Goal: Task Accomplishment & Management: Manage account settings

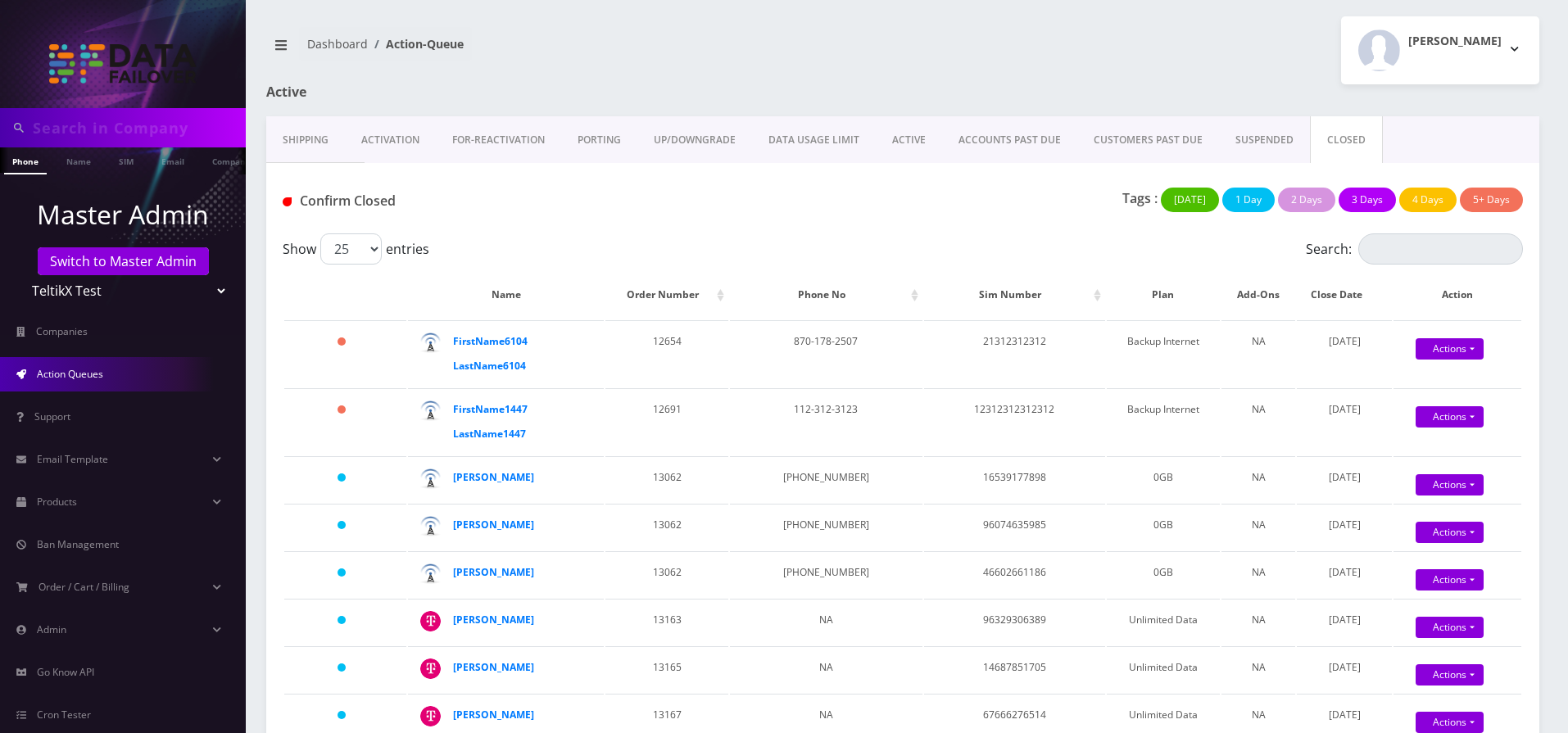
click at [1026, 141] on link "ACCOUNTS PAST DUE" at bounding box center [1010, 140] width 135 height 48
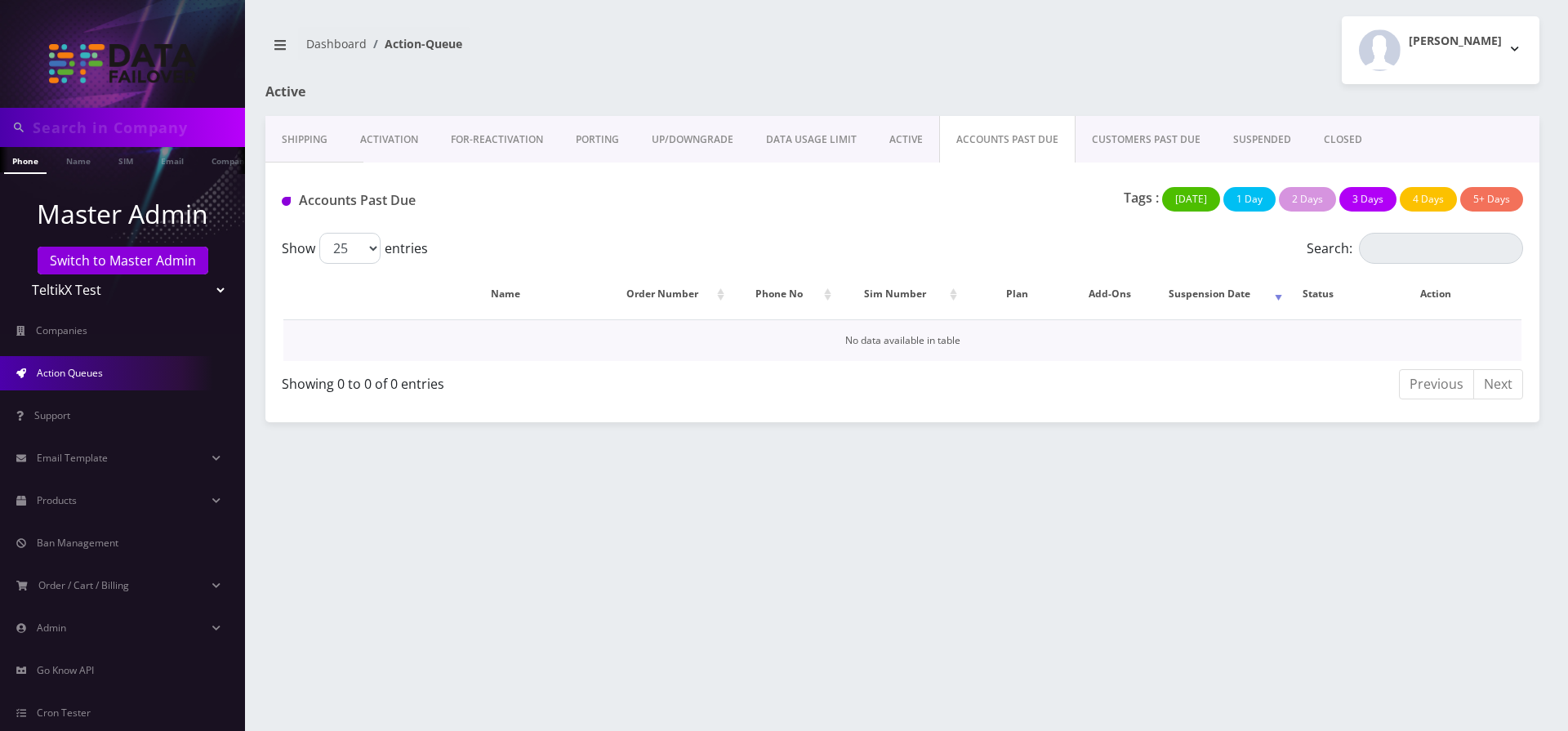
click at [964, 341] on td "No data available in table" at bounding box center [902, 340] width 1238 height 42
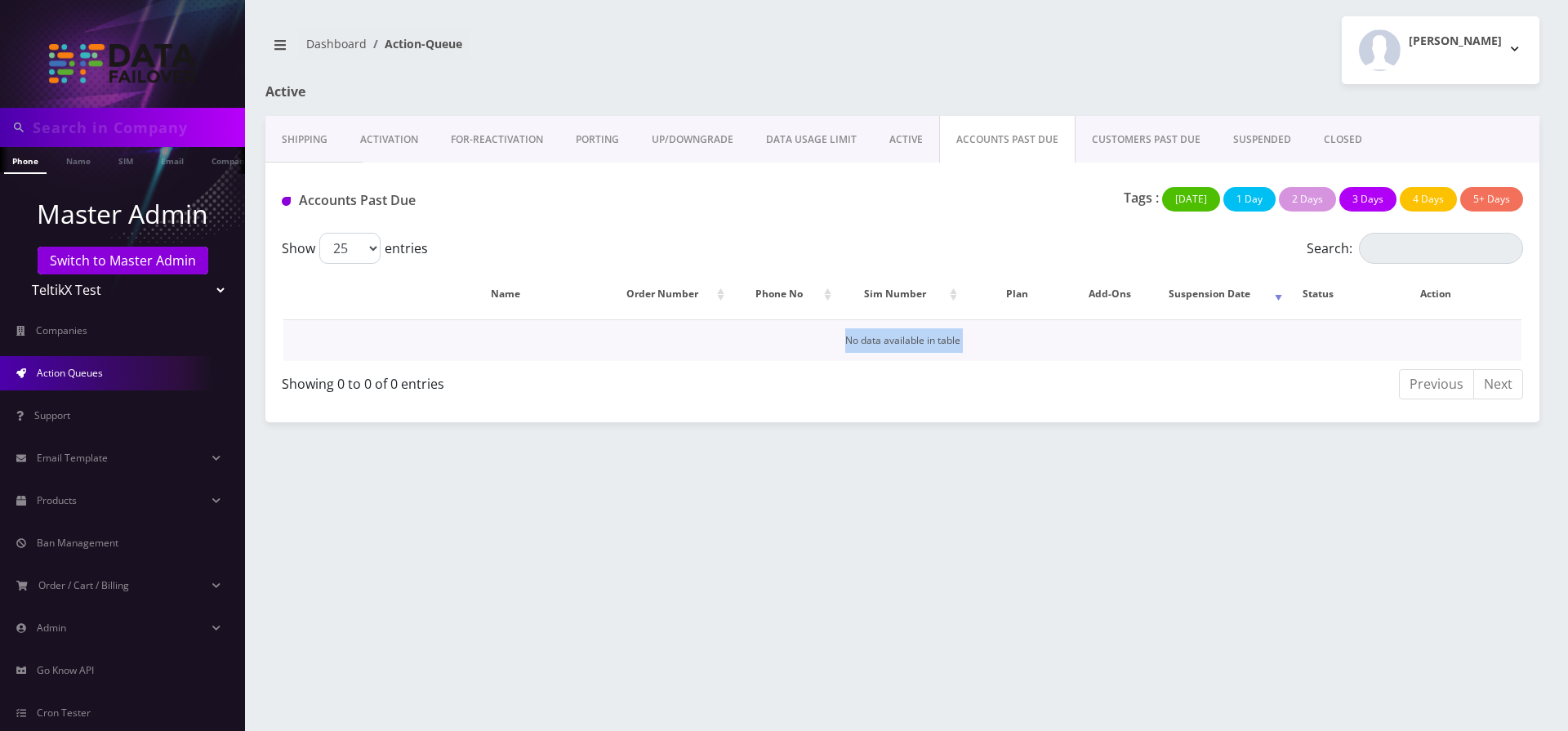
click at [964, 341] on td "No data available in table" at bounding box center [902, 340] width 1238 height 42
click at [1145, 150] on link "CUSTOMERS PAST DUE" at bounding box center [1145, 140] width 141 height 48
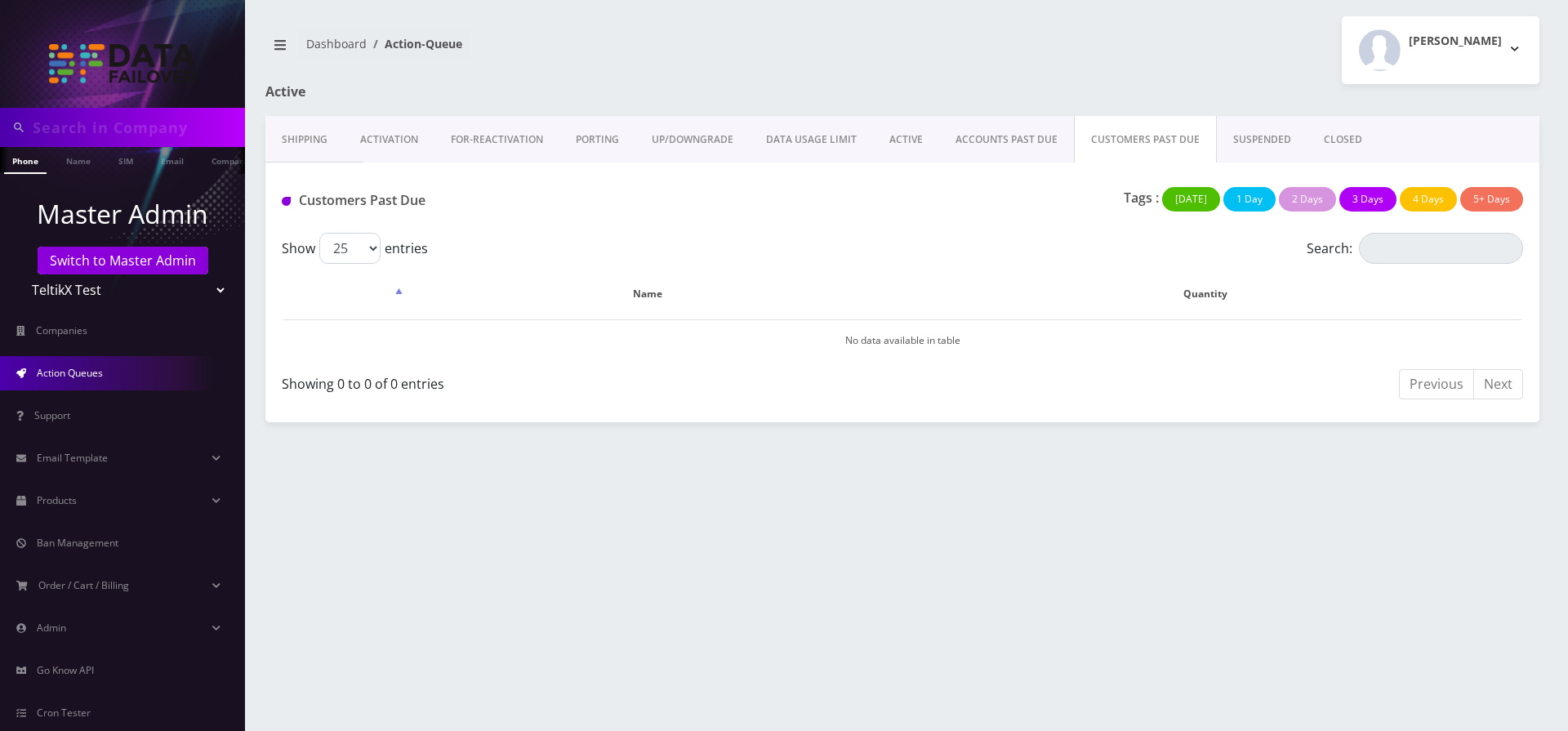
click at [1022, 138] on link "ACCOUNTS PAST DUE" at bounding box center [1006, 140] width 135 height 48
click at [305, 148] on link "Shipping" at bounding box center [305, 140] width 78 height 48
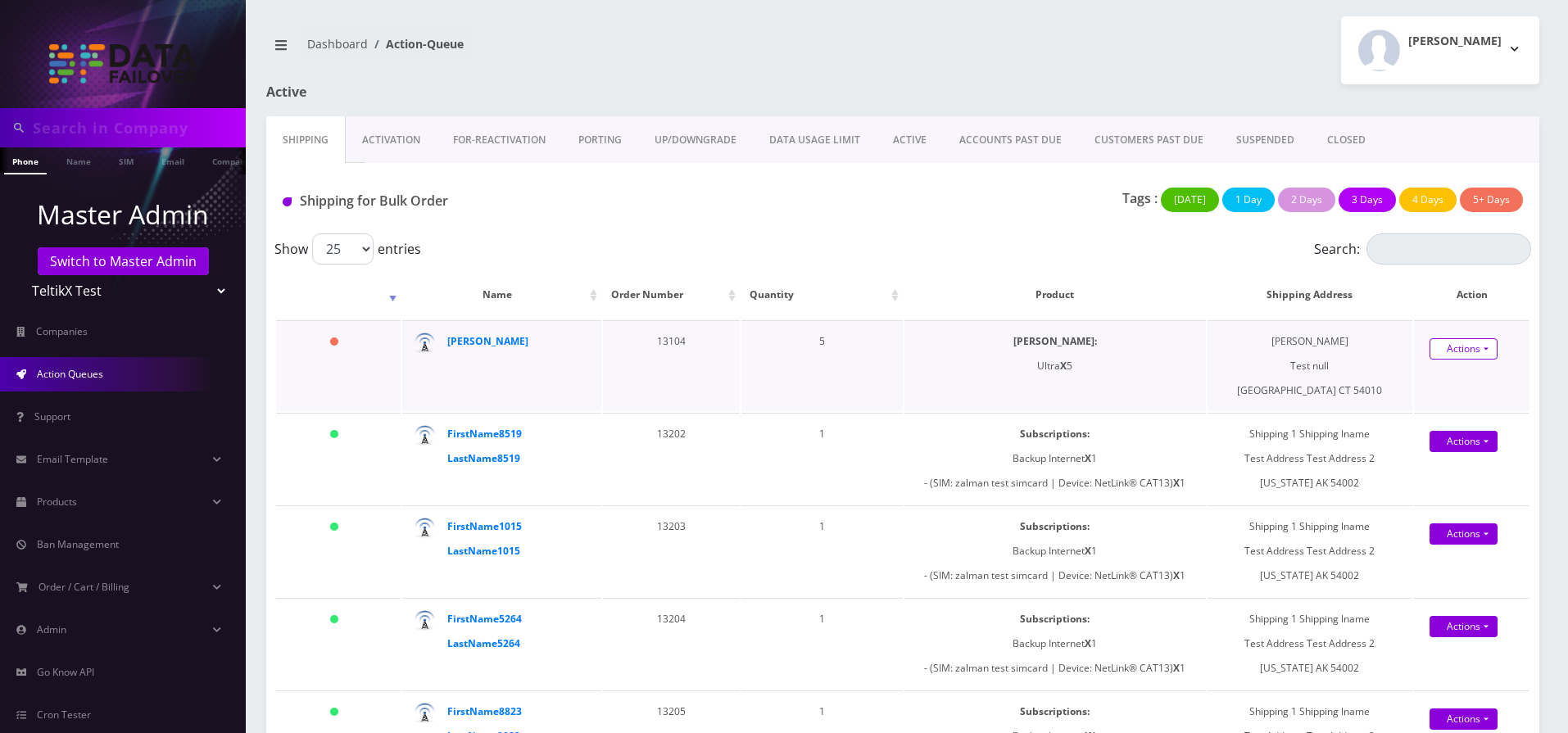
click at [1476, 346] on link "Actions" at bounding box center [1463, 348] width 68 height 21
click at [987, 205] on div "Tags : [DATE] 1 Day 2 Days 3 Days 4 Days 5+ Days" at bounding box center [1113, 203] width 843 height 33
click at [479, 338] on strong "[PERSON_NAME]" at bounding box center [487, 341] width 81 height 14
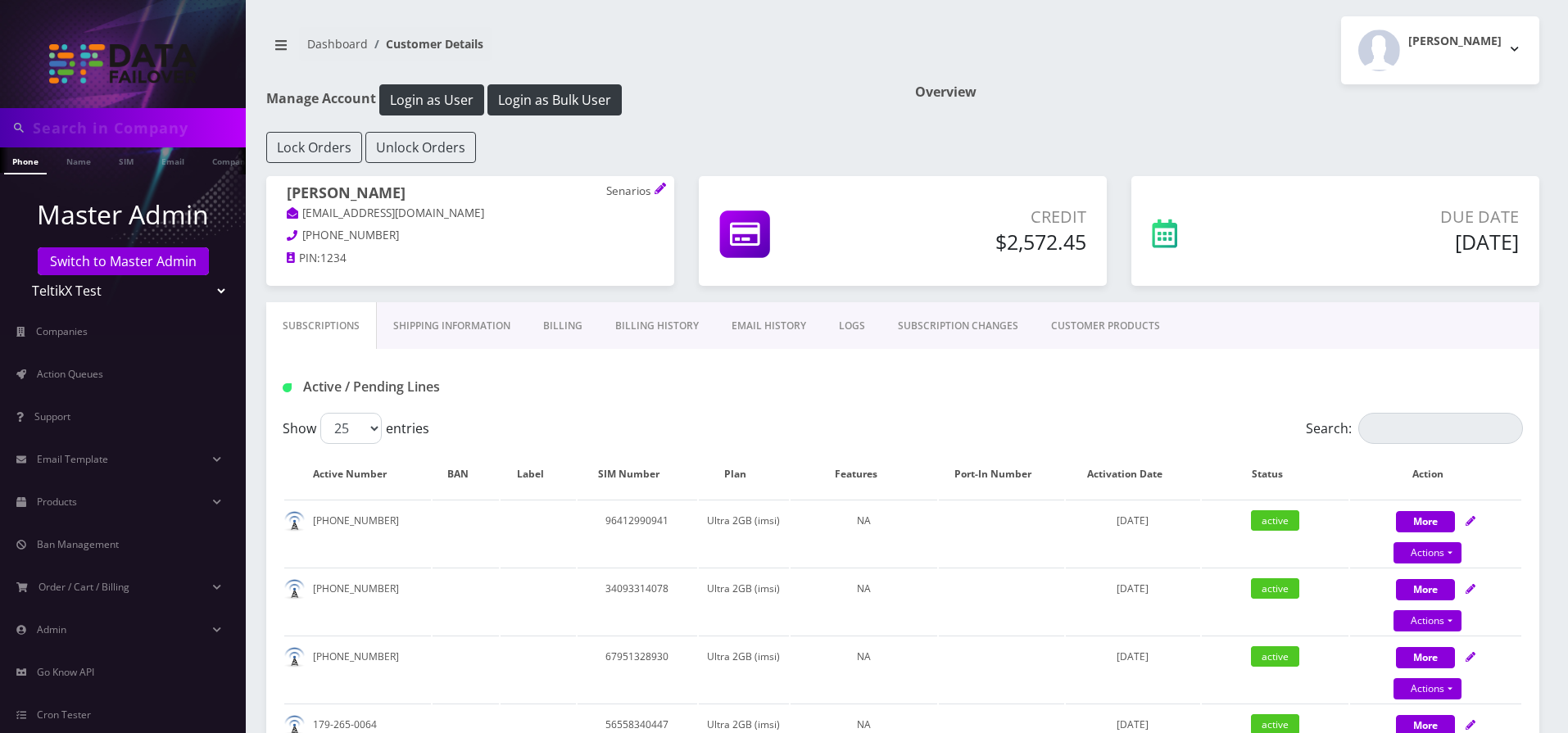
click at [741, 108] on h1 "Manage Account Login as User Login as Bulk User" at bounding box center [578, 100] width 624 height 31
click at [1420, 522] on button "More" at bounding box center [1425, 521] width 59 height 21
select select "Ultra"
select select "205"
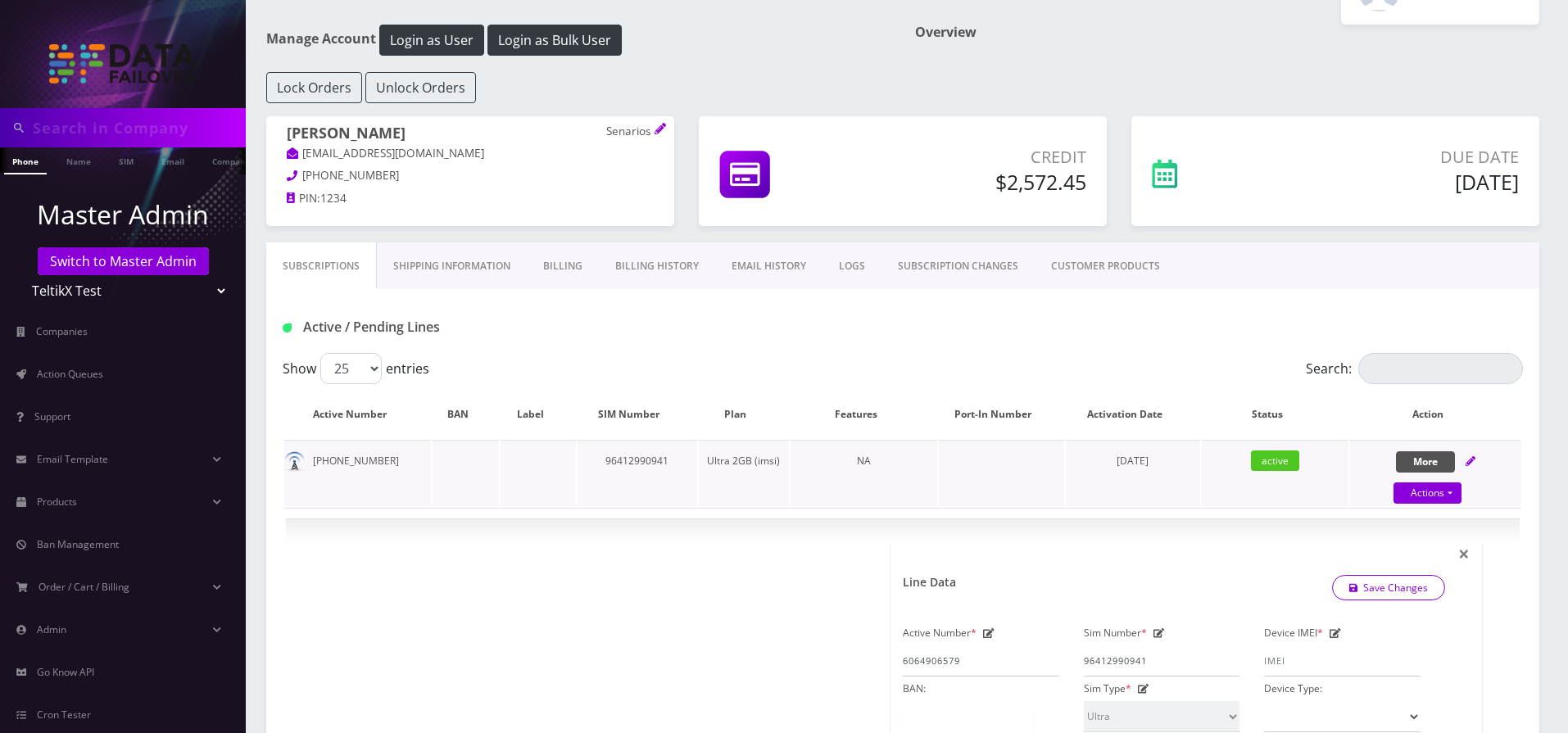
scroll to position [54, 0]
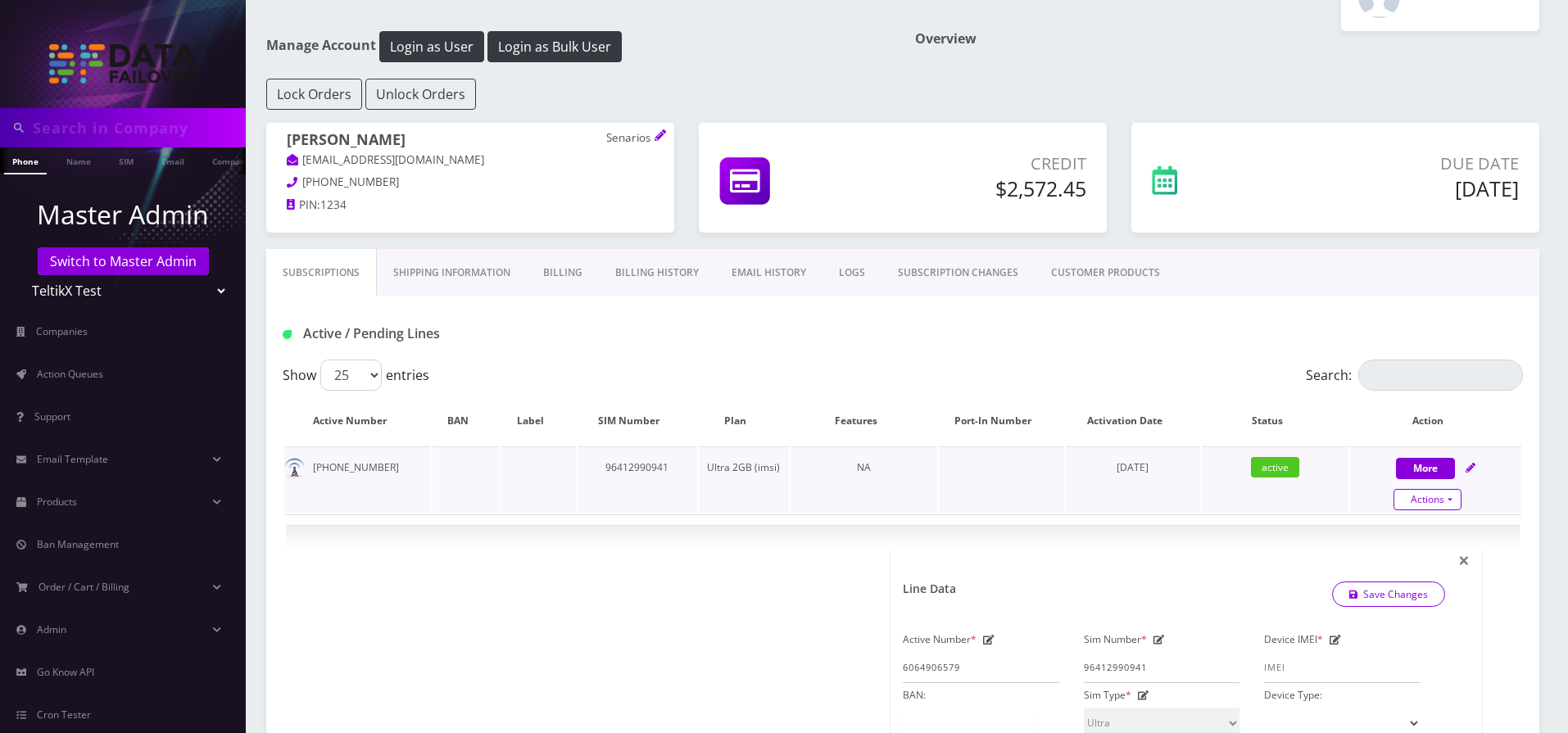
click at [1435, 507] on link "Actions" at bounding box center [1428, 500] width 68 height 21
select select "Ultra"
select select "205"
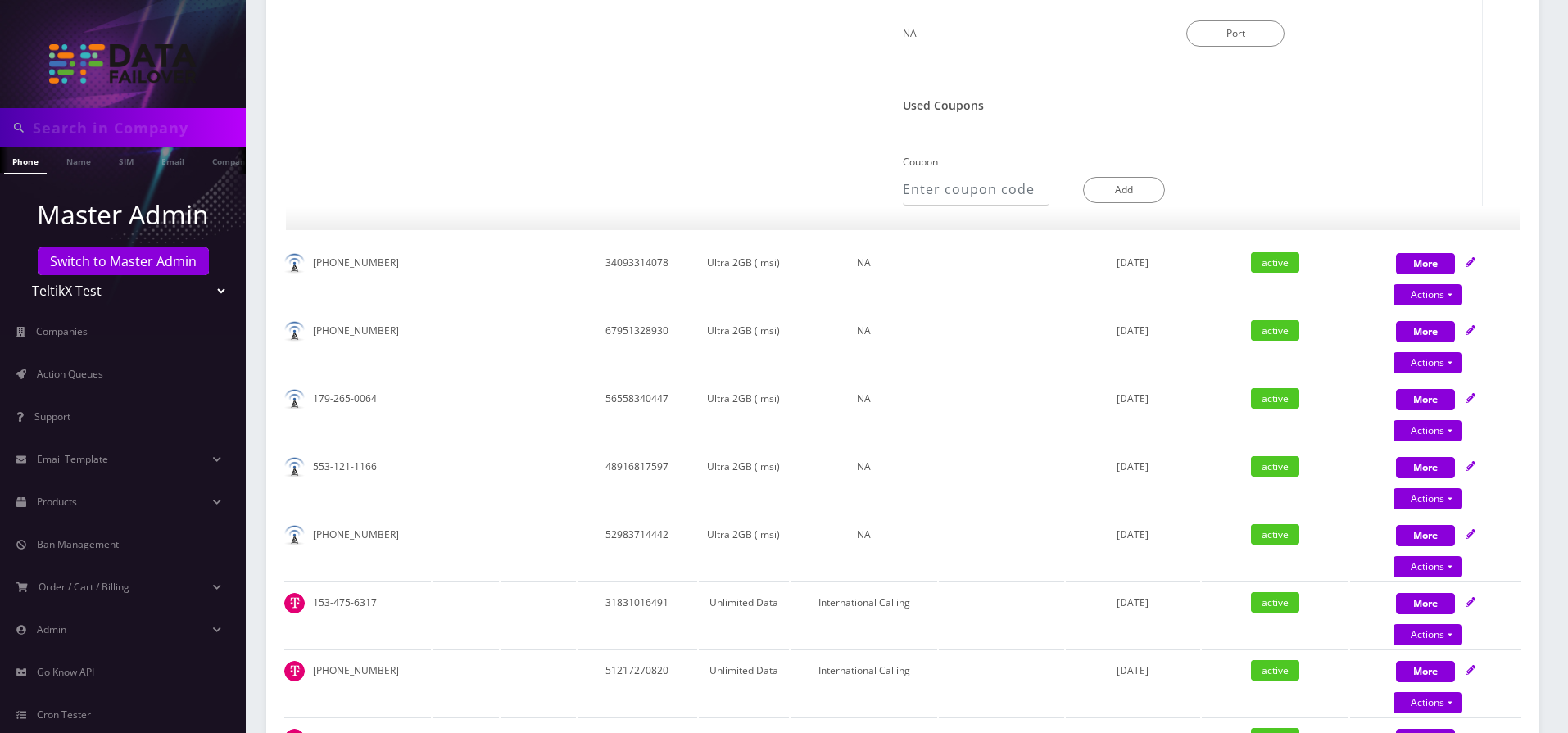
scroll to position [787, 0]
